Goal: Check status: Check status

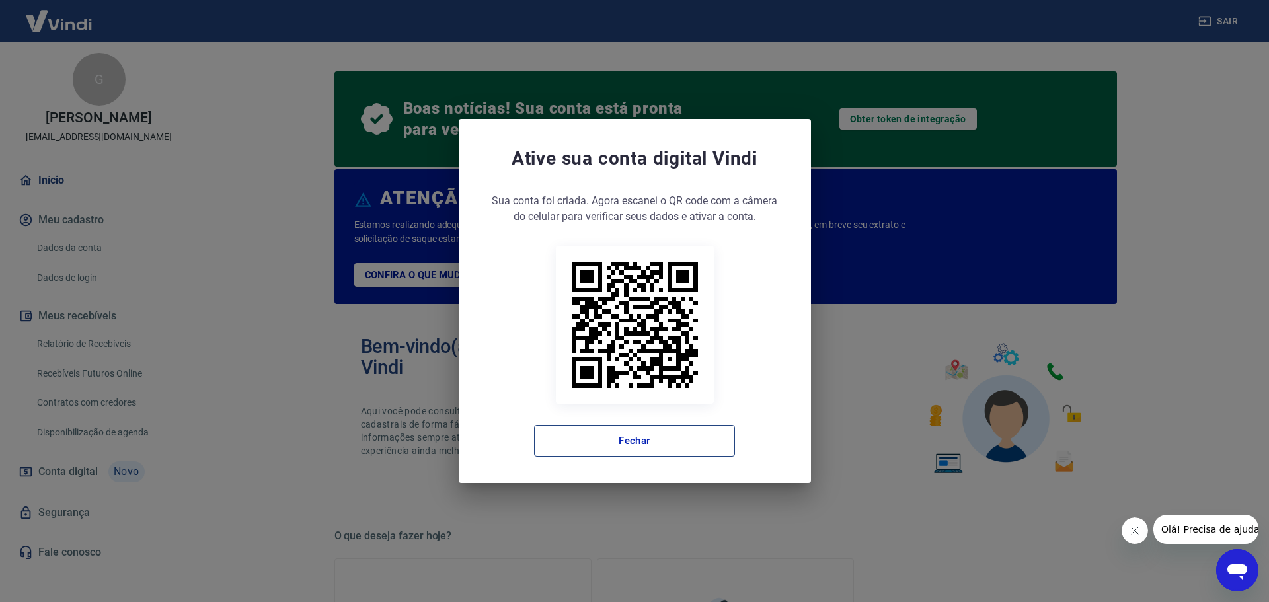
click at [696, 452] on button "Fechar" at bounding box center [634, 441] width 201 height 32
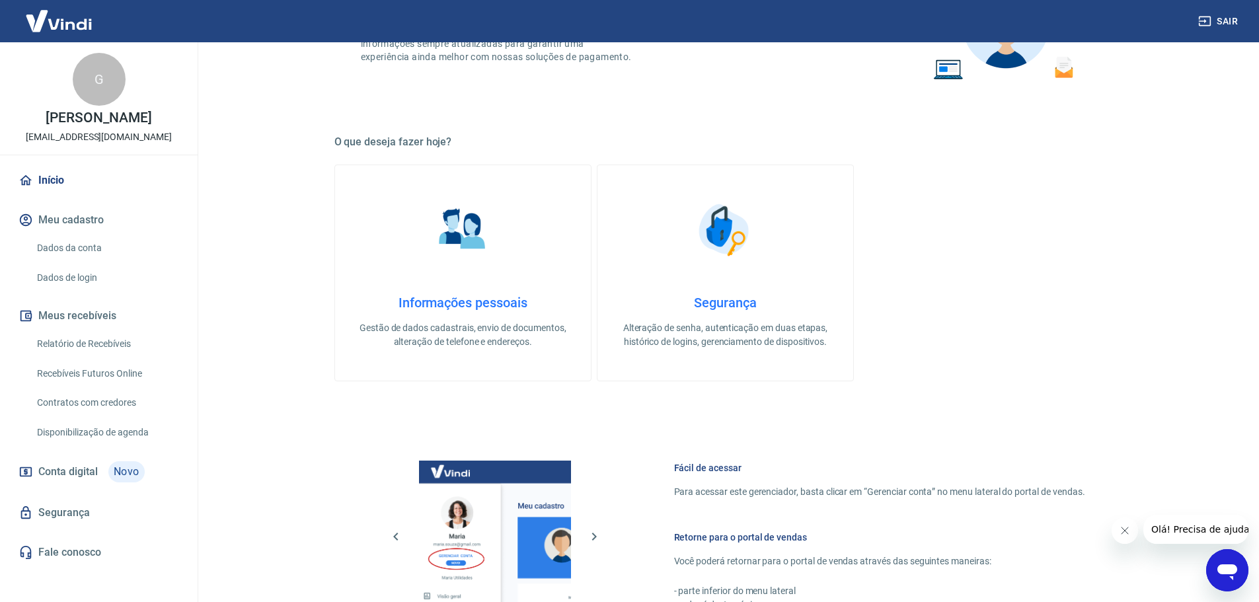
scroll to position [332, 0]
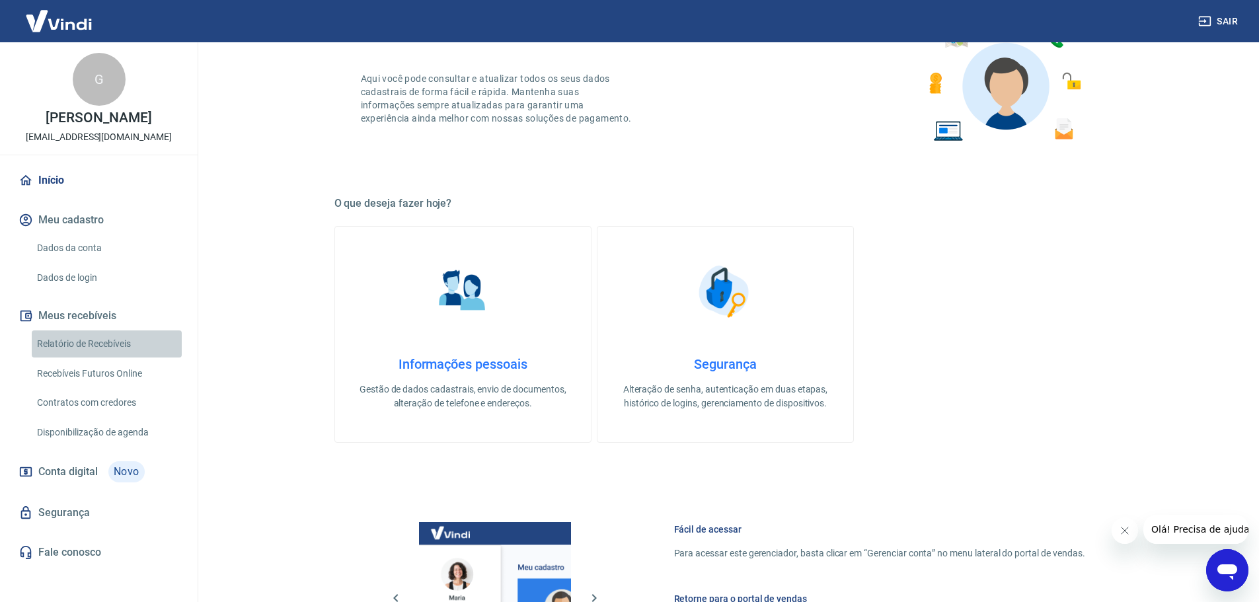
click at [98, 336] on link "Relatório de Recebíveis" at bounding box center [107, 343] width 150 height 27
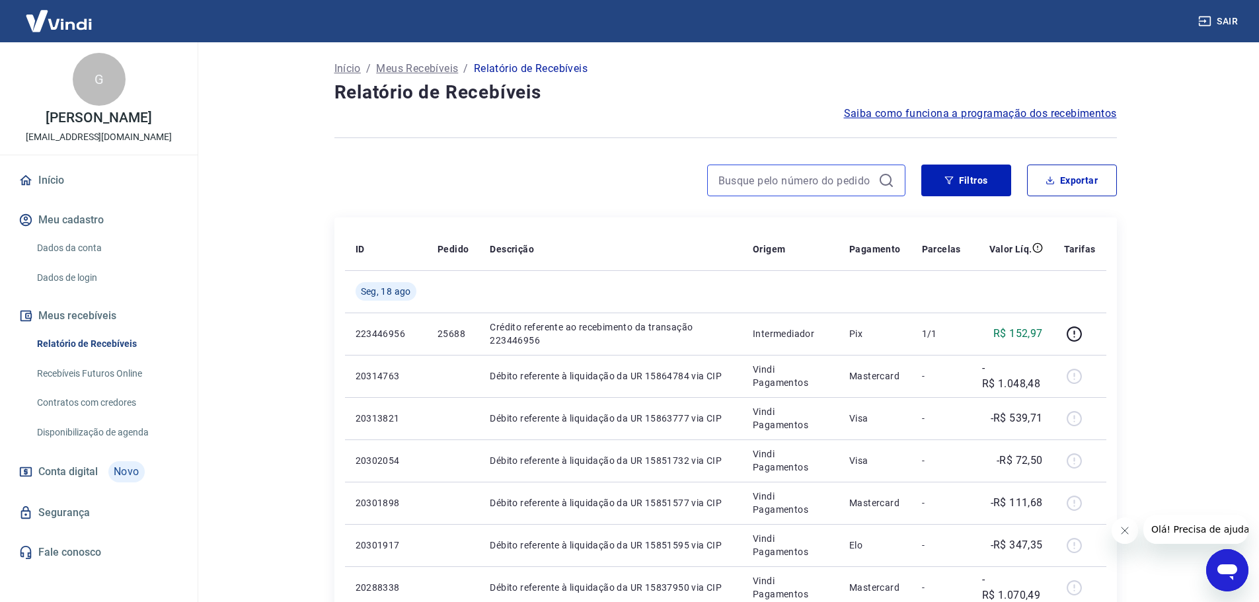
click at [792, 184] on input at bounding box center [795, 180] width 155 height 20
click at [786, 181] on input at bounding box center [795, 180] width 155 height 20
paste input "096271"
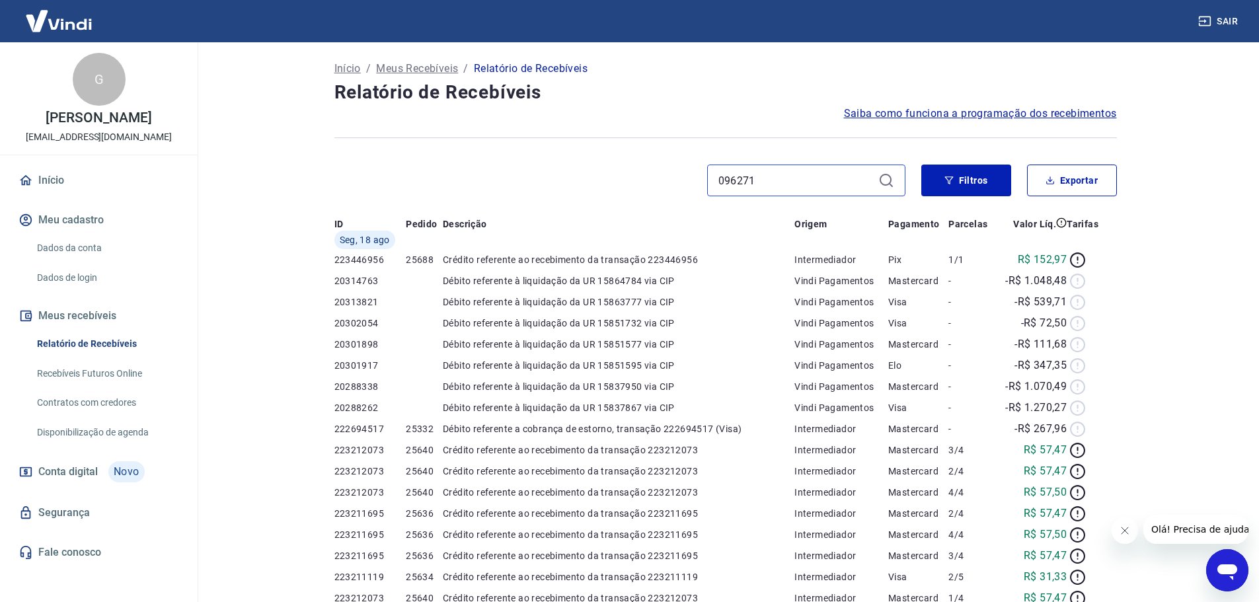
click at [644, 183] on div "096271" at bounding box center [619, 181] width 571 height 32
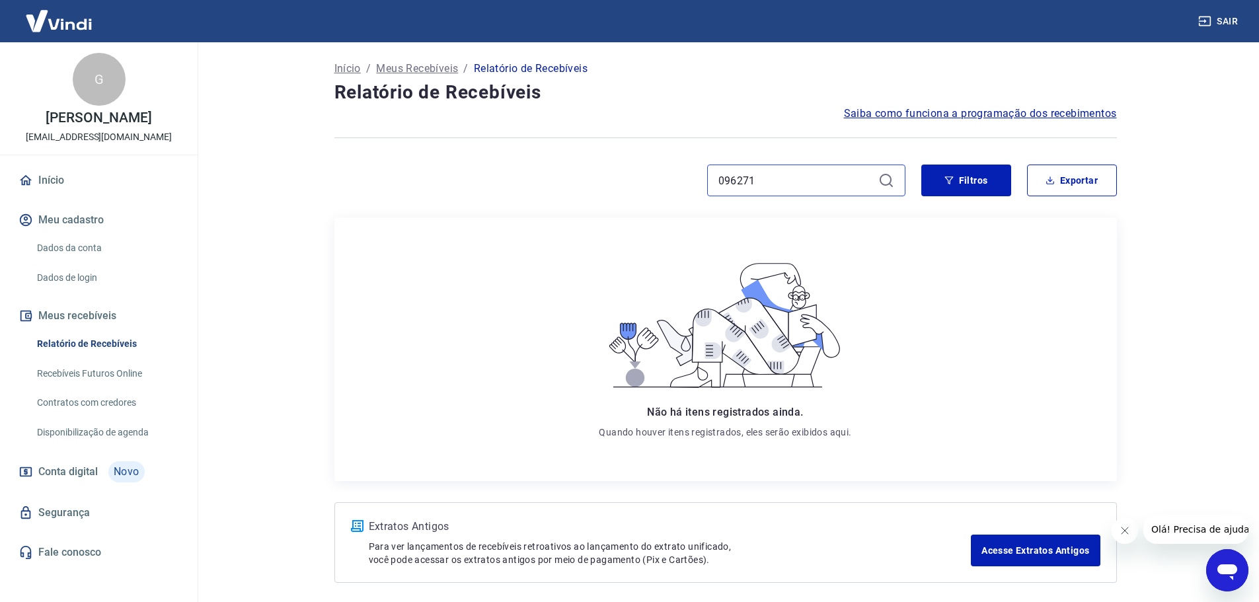
type input "096271"
paste input "222869132"
type input "222869132"
click at [122, 375] on link "Recebíveis Futuros Online" at bounding box center [107, 373] width 150 height 27
